Goal: Find specific page/section: Find specific page/section

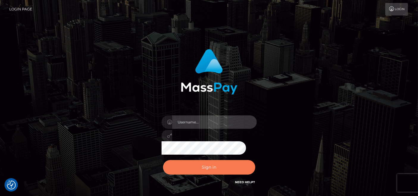
type input "pk.es"
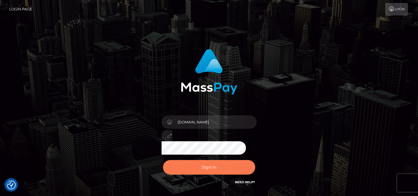
click at [207, 169] on button "Sign in" at bounding box center [209, 167] width 92 height 15
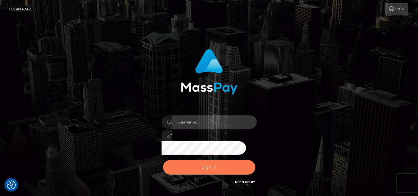
type input "pk.es"
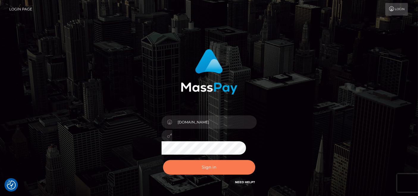
click at [197, 163] on button "Sign in" at bounding box center [209, 167] width 92 height 15
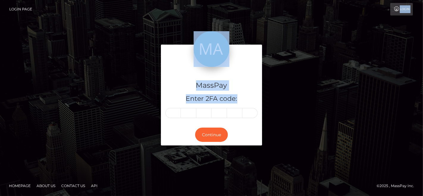
drag, startPoint x: 377, startPoint y: 13, endPoint x: 335, endPoint y: 71, distance: 71.2
click at [335, 71] on body "Login Page Login MassPay Enter 2FA code: Continue" at bounding box center [211, 98] width 423 height 196
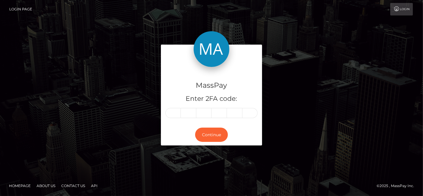
click at [335, 71] on div "MassPay Enter 2FA code: Continue" at bounding box center [211, 98] width 339 height 107
click at [173, 116] on input "text" at bounding box center [173, 113] width 15 height 10
paste input "3"
type input "3"
type input "4"
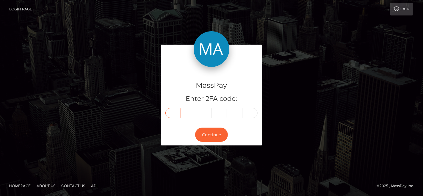
type input "9"
type input "7"
type input "3"
type input "5"
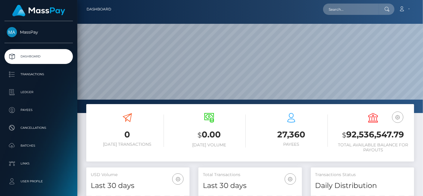
scroll to position [105, 103]
click at [345, 9] on input "text" at bounding box center [351, 9] width 56 height 11
paste input "349735"
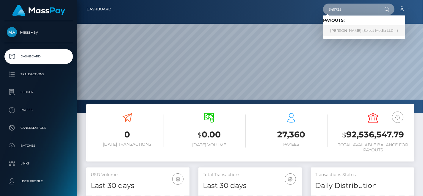
type input "349735"
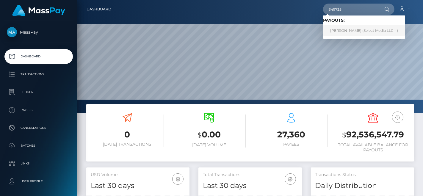
click at [345, 28] on link "Felicia Worthington (Select Media LLC - )" at bounding box center [364, 30] width 82 height 11
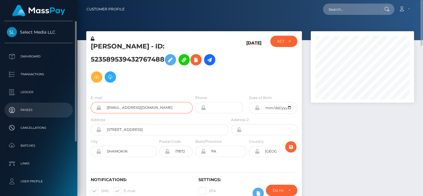
drag, startPoint x: 174, startPoint y: 110, endPoint x: 59, endPoint y: 108, distance: 115.6
click at [59, 108] on div "Select Media LLC Dashboard Transactions Ledger Payees Cancellations" at bounding box center [211, 98] width 423 height 196
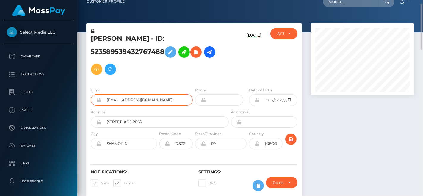
scroll to position [10, 0]
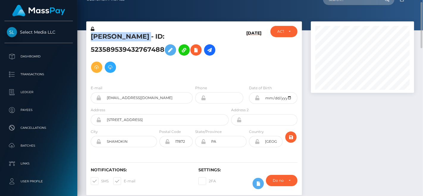
drag, startPoint x: 89, startPoint y: 36, endPoint x: 159, endPoint y: 36, distance: 69.4
click at [159, 36] on div "[PERSON_NAME] - ID: 523589539432767488" at bounding box center [158, 53] width 144 height 54
copy h5 "[PERSON_NAME]"
click at [121, 45] on h5 "[PERSON_NAME] - ID: 523589539432767488" at bounding box center [158, 54] width 135 height 44
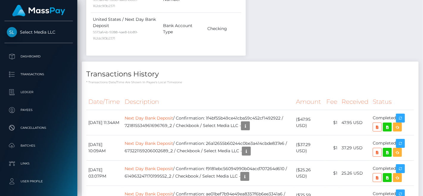
scroll to position [0, 0]
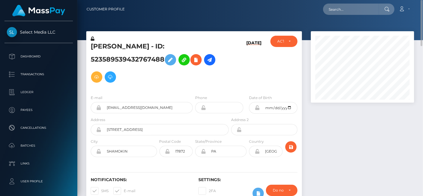
click at [132, 59] on h5 "[PERSON_NAME] - ID: 523589539432767488" at bounding box center [158, 64] width 135 height 44
click at [363, 9] on input "text" at bounding box center [351, 9] width 56 height 11
click at [171, 88] on div "[PERSON_NAME] - ID: 523589539432767488" at bounding box center [158, 63] width 144 height 54
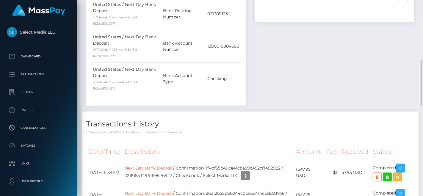
click at [171, 88] on td "Bank Account Type" at bounding box center [183, 79] width 44 height 32
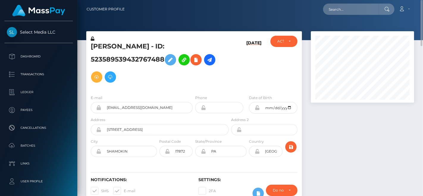
click at [391, 123] on div at bounding box center [363, 121] width 112 height 180
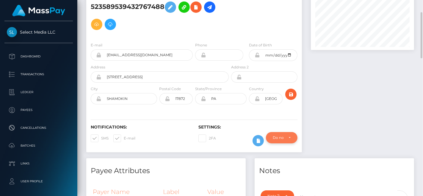
click at [296, 137] on div "Do not require" at bounding box center [282, 137] width 32 height 11
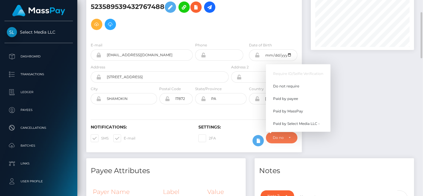
click at [328, 140] on div at bounding box center [363, 69] width 112 height 180
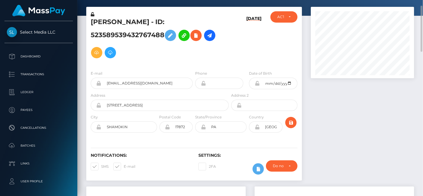
scroll to position [0, 0]
